Goal: Task Accomplishment & Management: Manage account settings

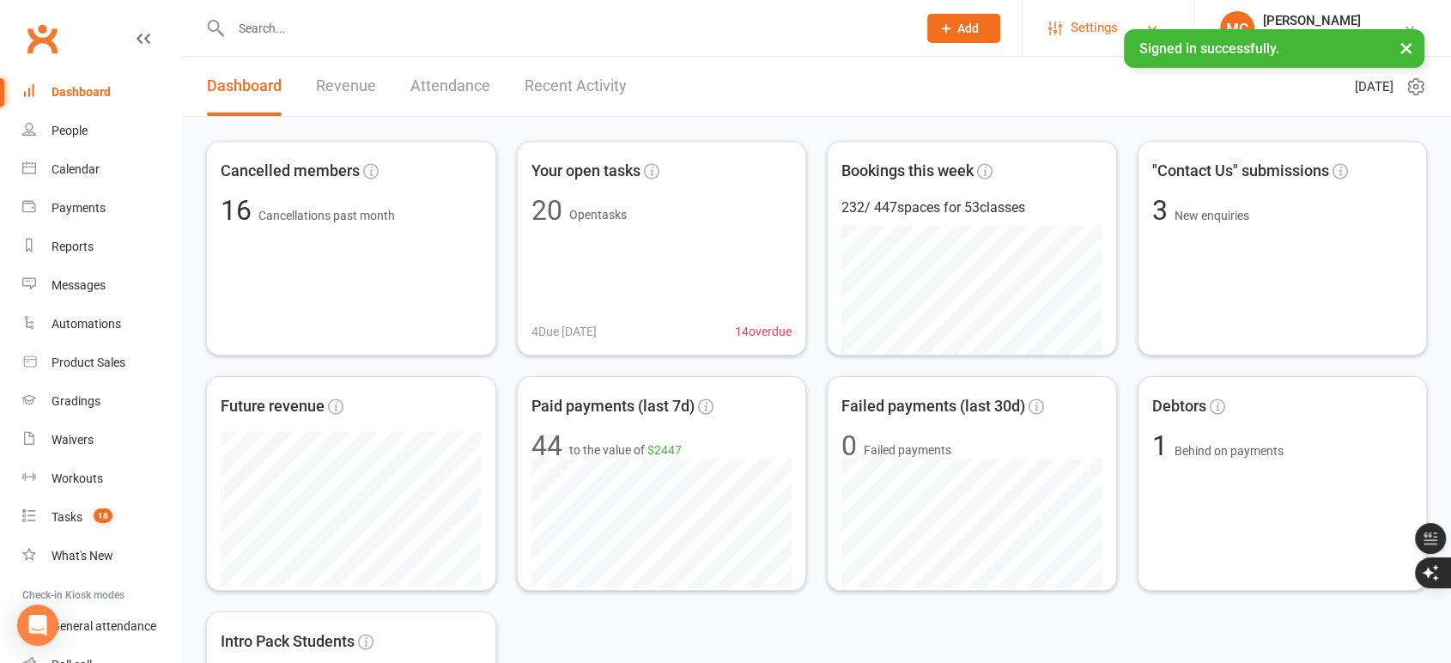
click at [1063, 27] on link "Settings" at bounding box center [1108, 28] width 119 height 39
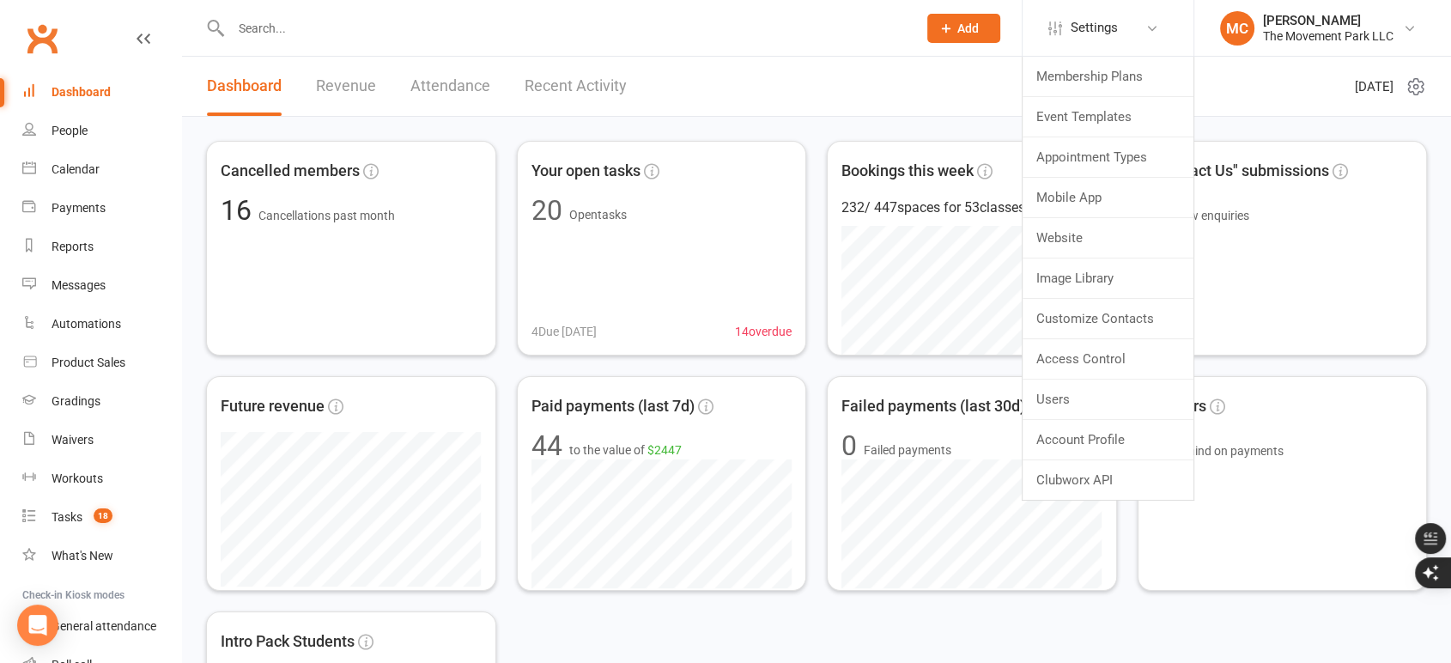
click at [307, 20] on input "text" at bounding box center [565, 28] width 679 height 24
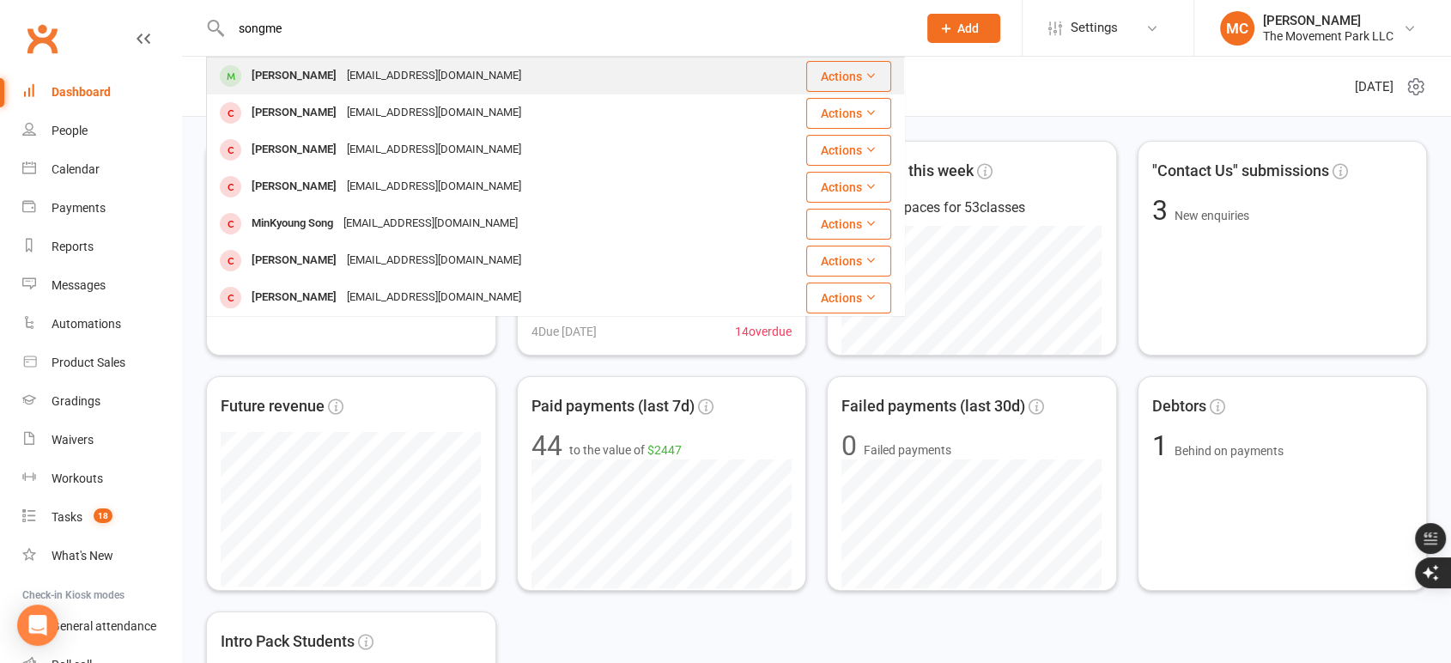
type input "songme"
click at [323, 76] on div "[PERSON_NAME]" at bounding box center [293, 76] width 95 height 25
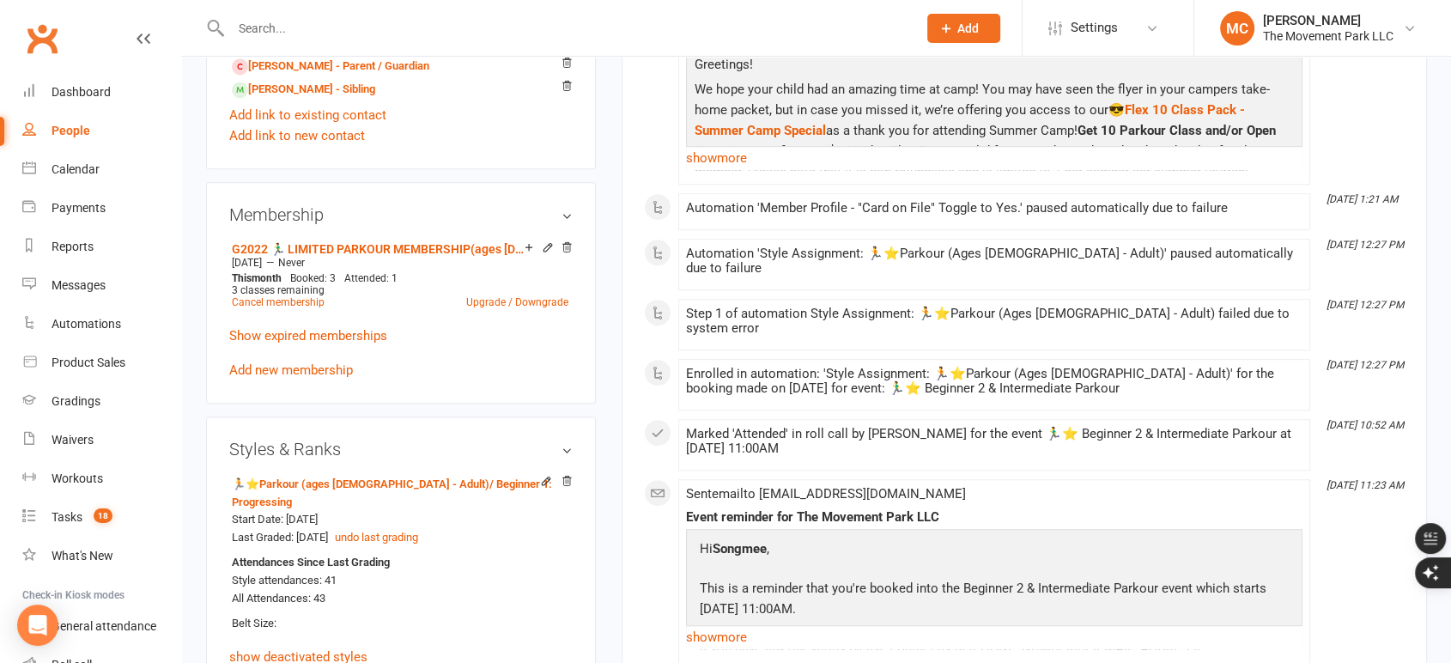
scroll to position [1065, 0]
click at [530, 251] on icon at bounding box center [529, 246] width 12 height 12
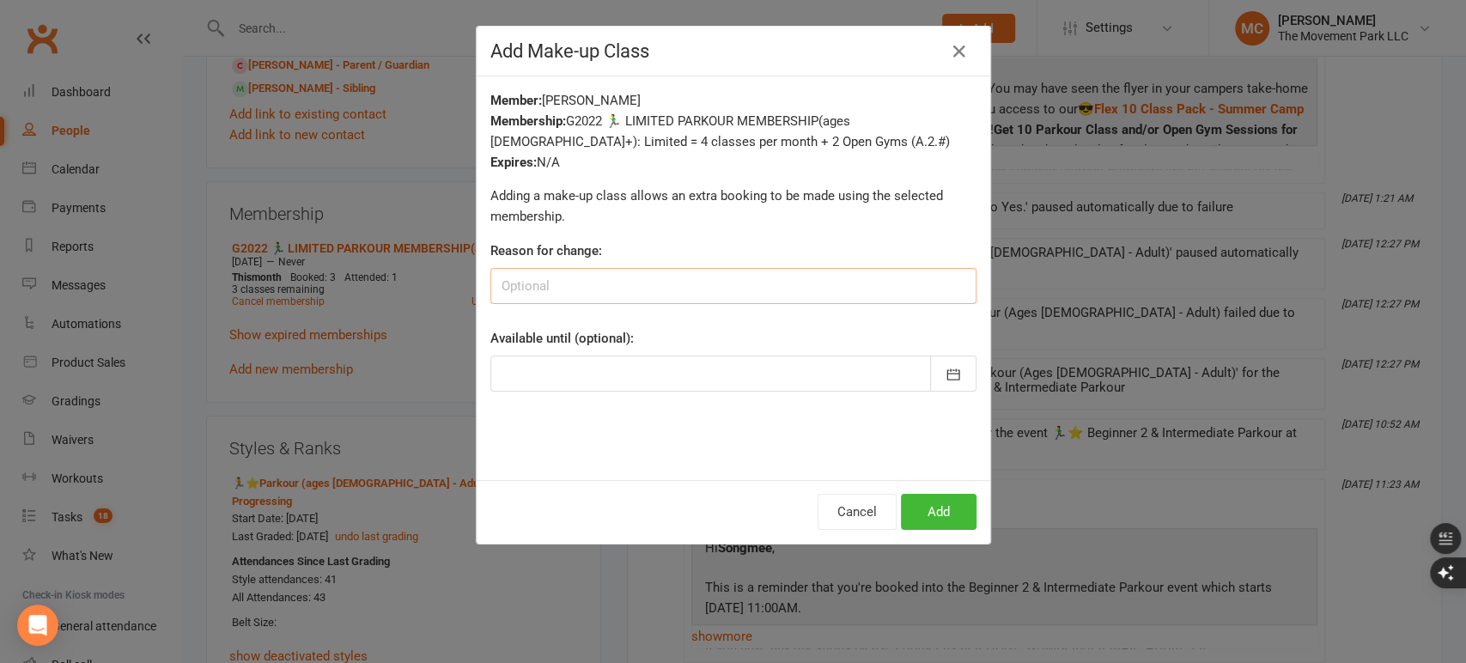
click at [539, 280] on input at bounding box center [733, 286] width 486 height 36
type input "S"
type input "August Class Cancelations"
click at [945, 378] on icon "button" at bounding box center [953, 374] width 17 height 17
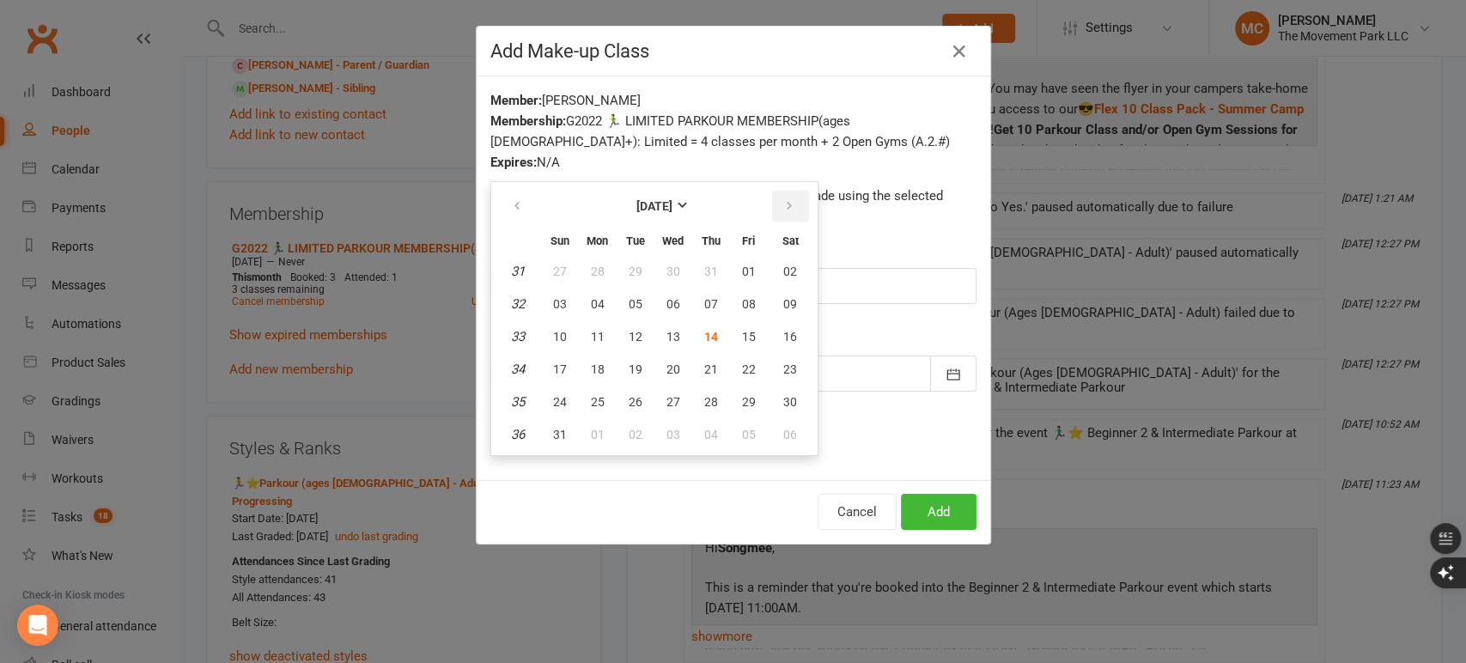
click at [783, 207] on icon "button" at bounding box center [789, 206] width 12 height 14
click at [741, 409] on button "31" at bounding box center [749, 401] width 36 height 31
type input "[DATE]"
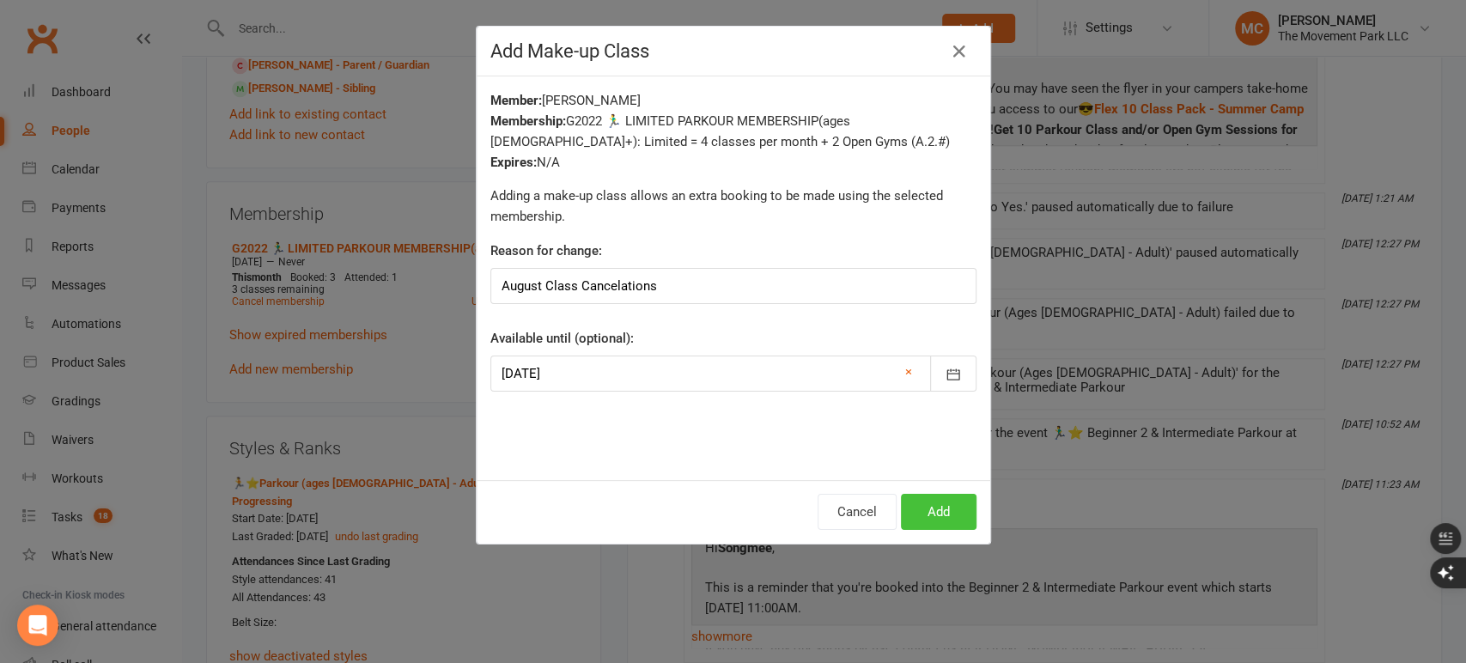
click at [932, 525] on button "Add" at bounding box center [939, 512] width 76 height 36
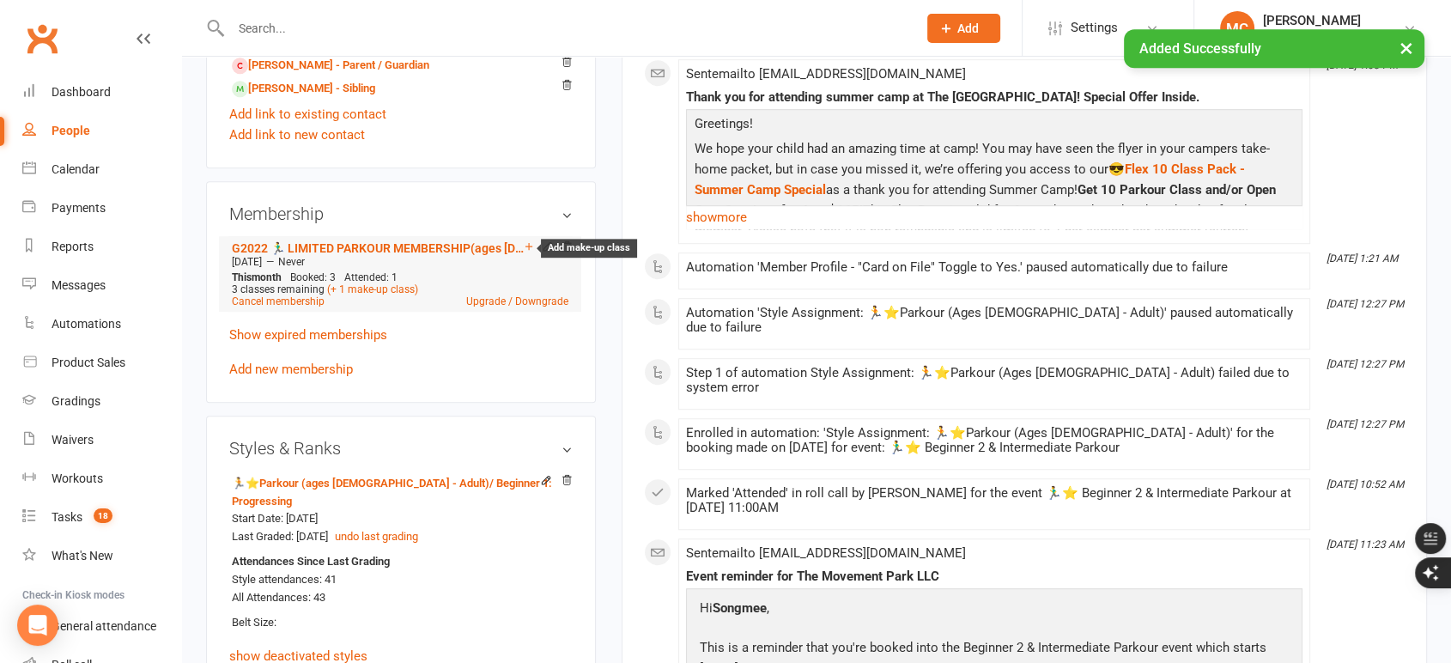
click at [526, 251] on icon at bounding box center [529, 246] width 12 height 12
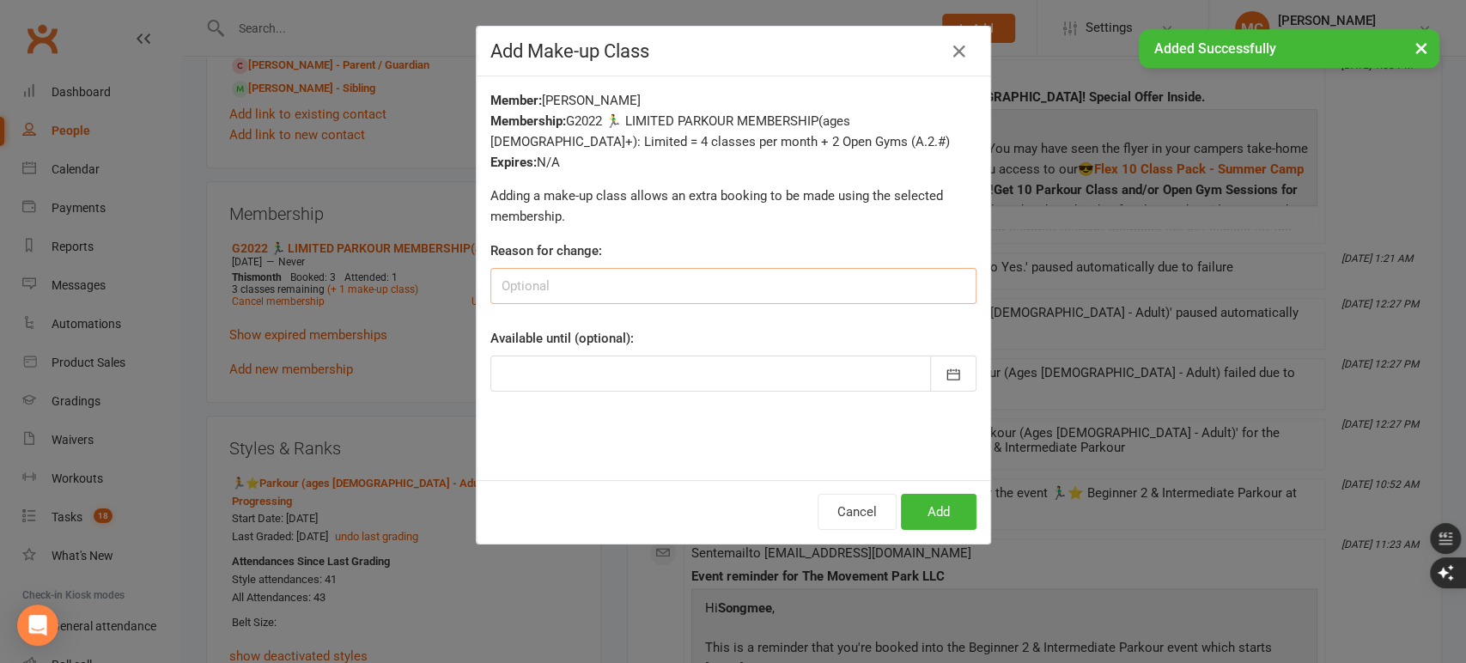
click at [534, 283] on input at bounding box center [733, 286] width 486 height 36
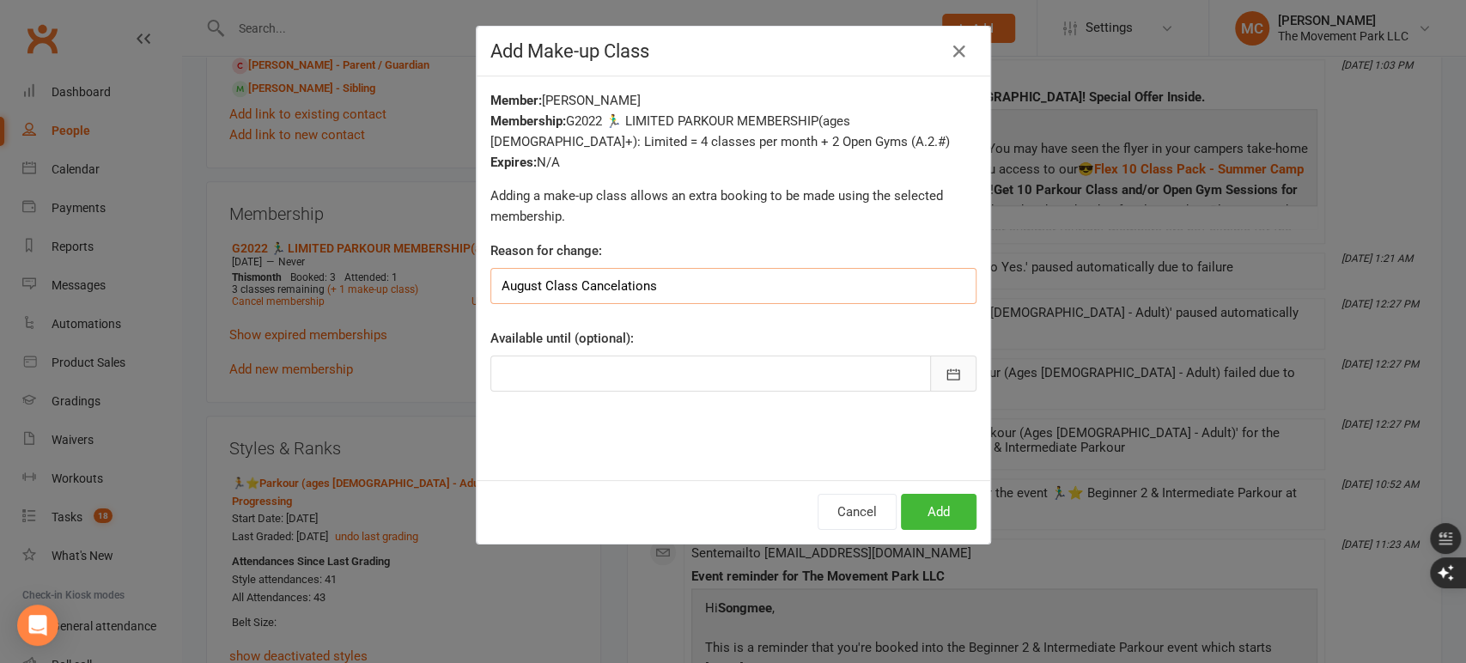
type input "August Class Cancelations"
click at [953, 380] on icon "button" at bounding box center [953, 374] width 17 height 17
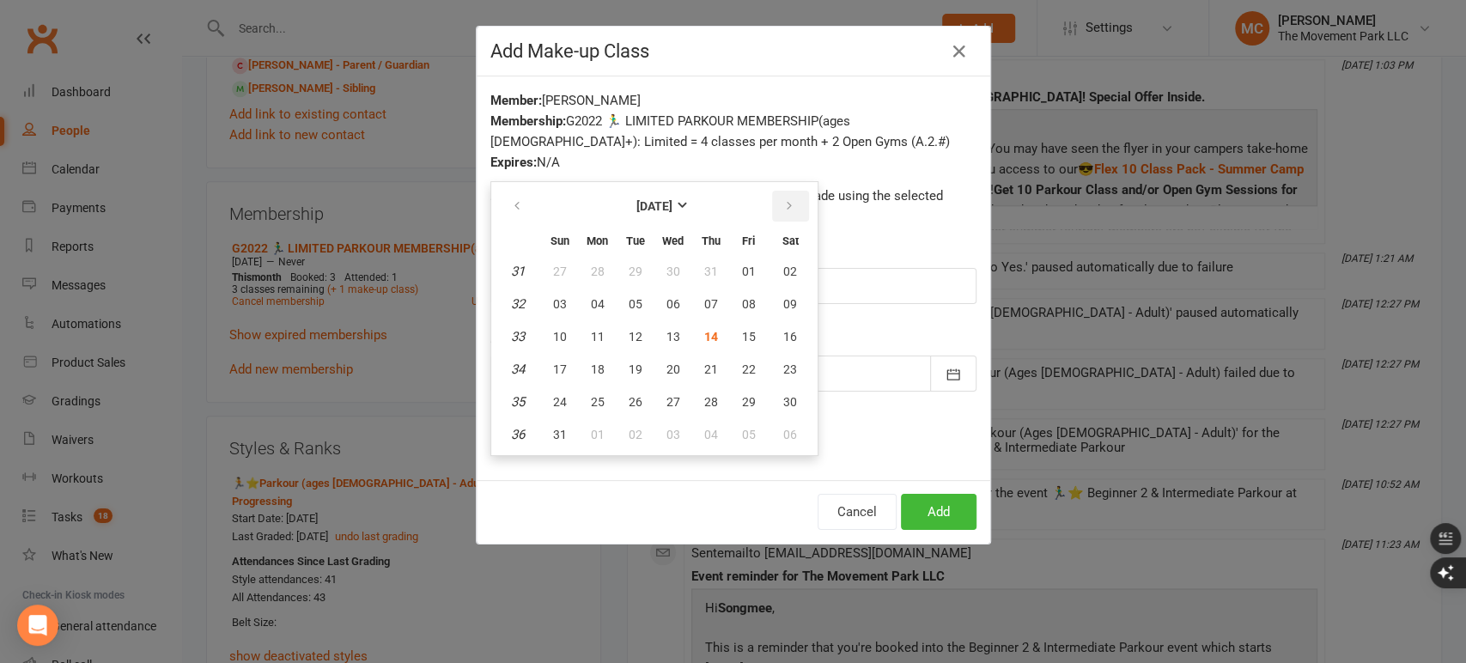
click at [776, 195] on button "button" at bounding box center [790, 206] width 37 height 31
click at [750, 394] on button "31" at bounding box center [749, 401] width 36 height 31
type input "[DATE]"
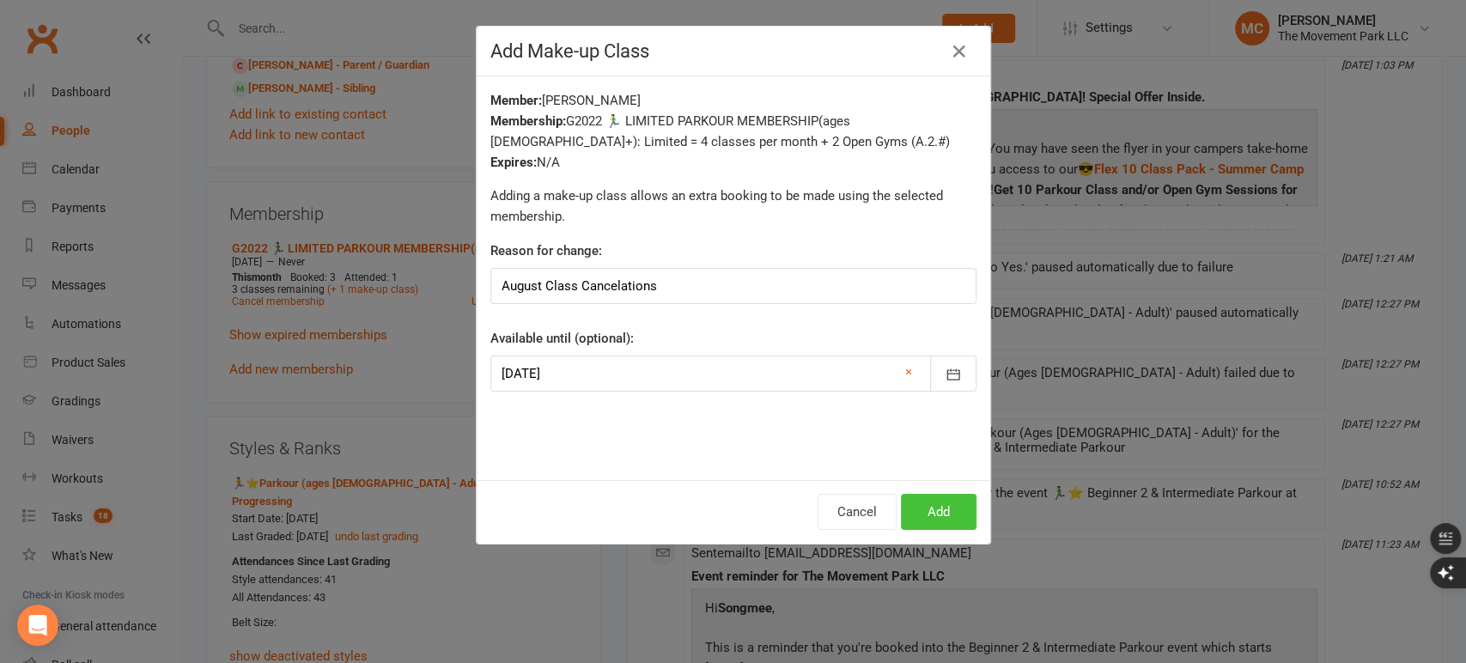
click at [925, 510] on button "Add" at bounding box center [939, 512] width 76 height 36
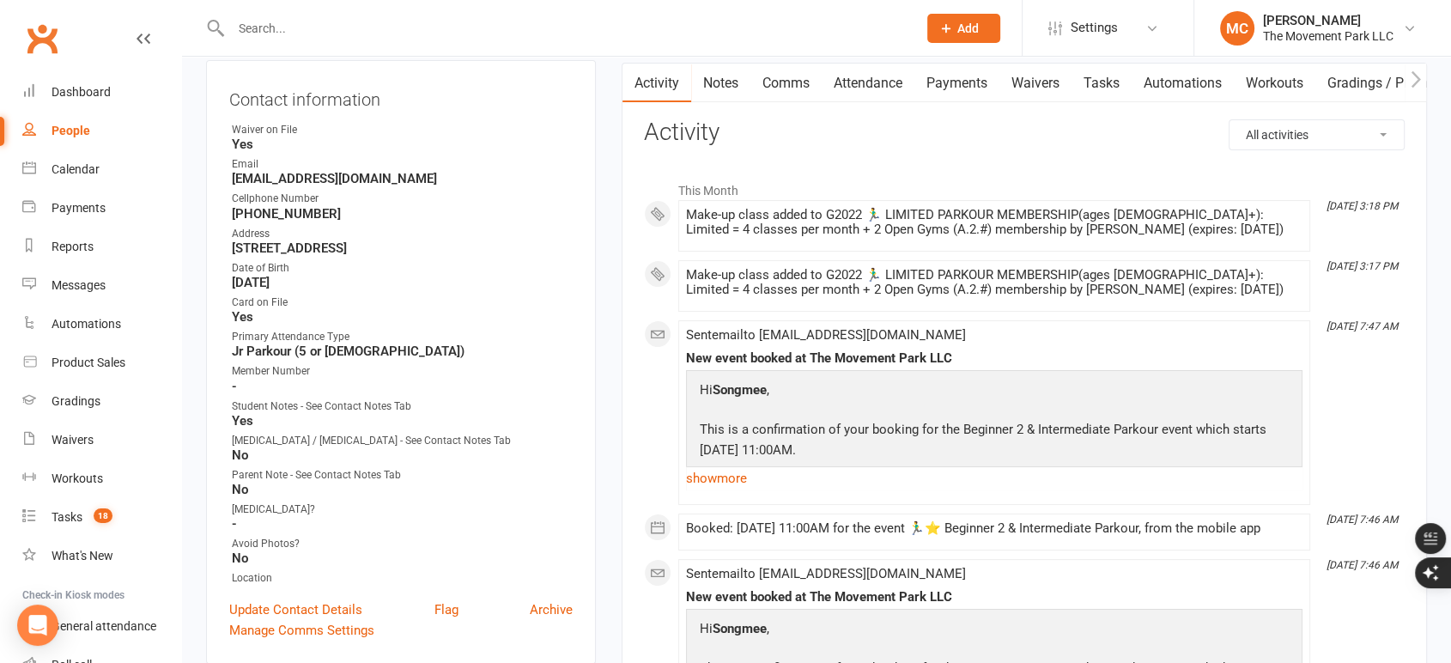
scroll to position [0, 0]
